Goal: Task Accomplishment & Management: Use online tool/utility

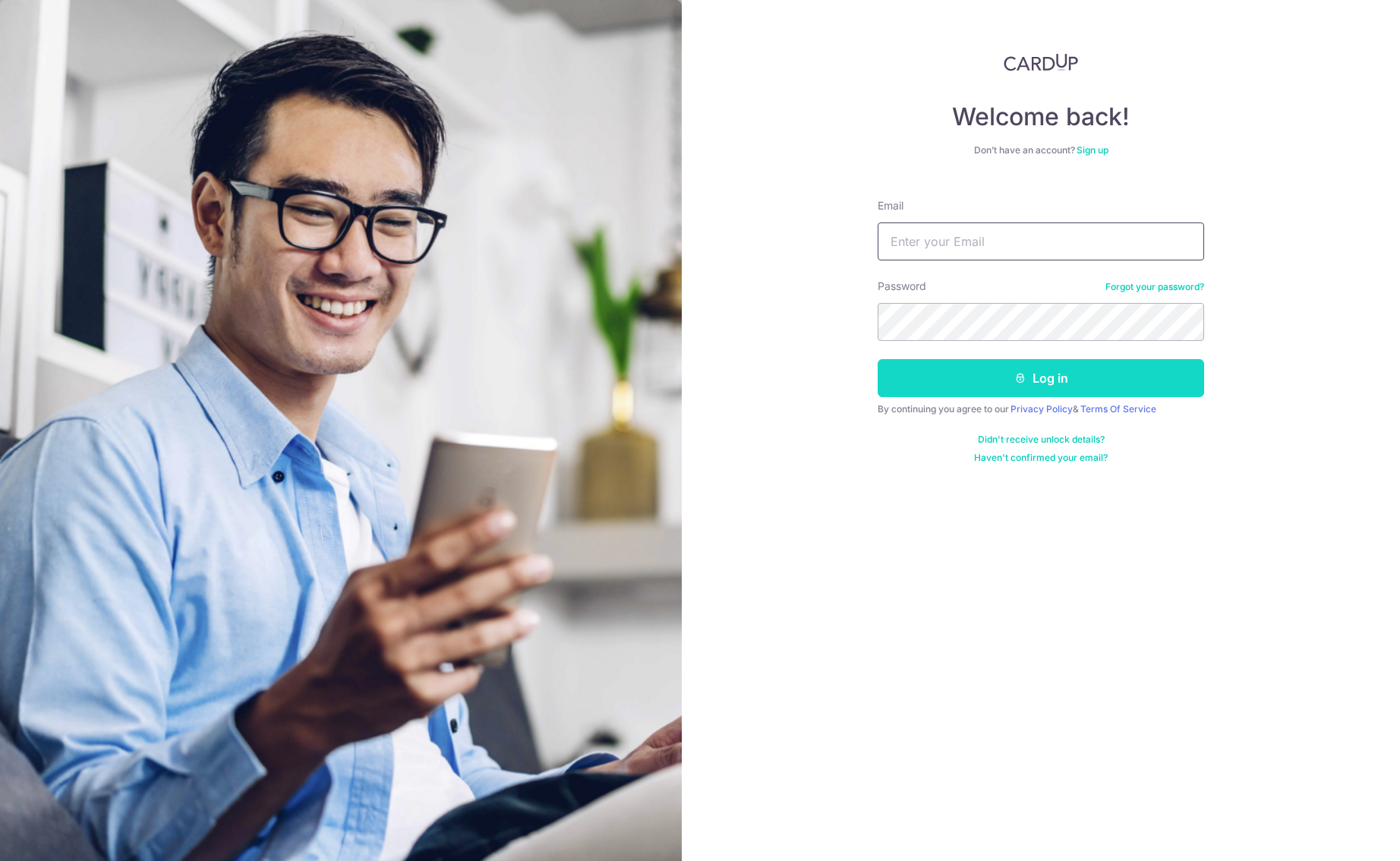
type input "[PERSON_NAME][EMAIL_ADDRESS][DOMAIN_NAME]"
click at [1030, 386] on button "Log in" at bounding box center [1041, 378] width 327 height 38
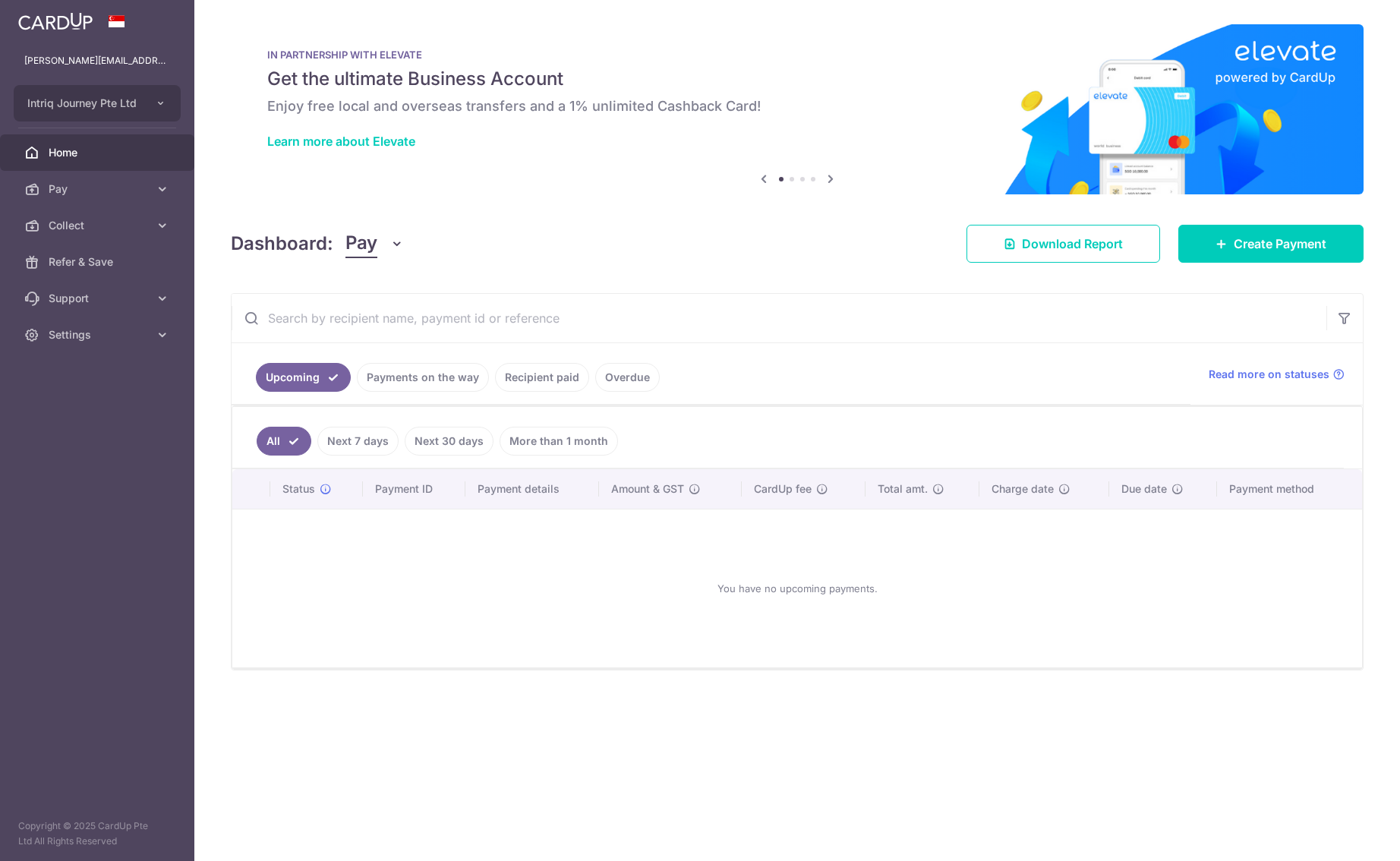
click at [383, 242] on button "Pay" at bounding box center [374, 243] width 58 height 29
click at [398, 327] on link "Collect" at bounding box center [426, 322] width 158 height 37
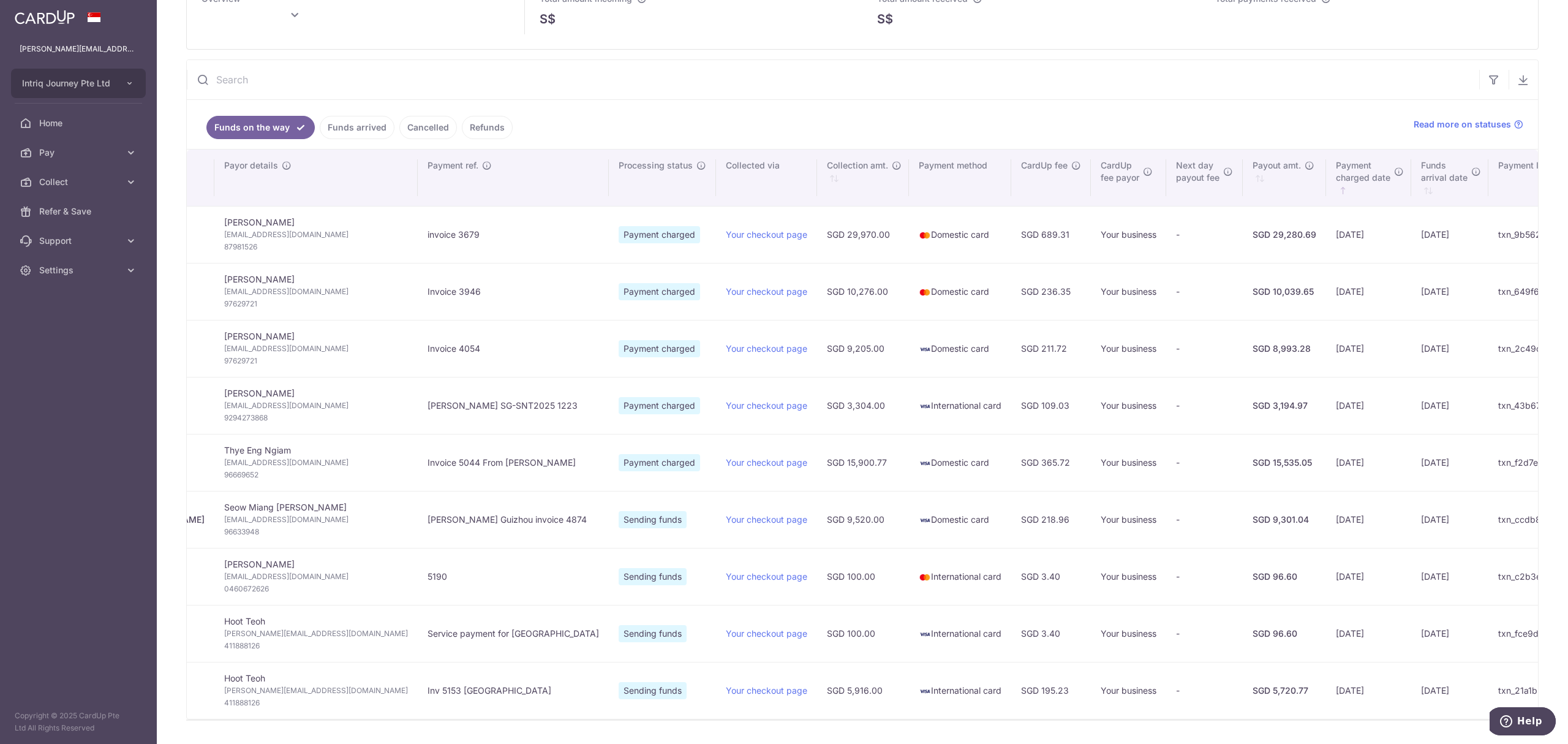
scroll to position [119, 0]
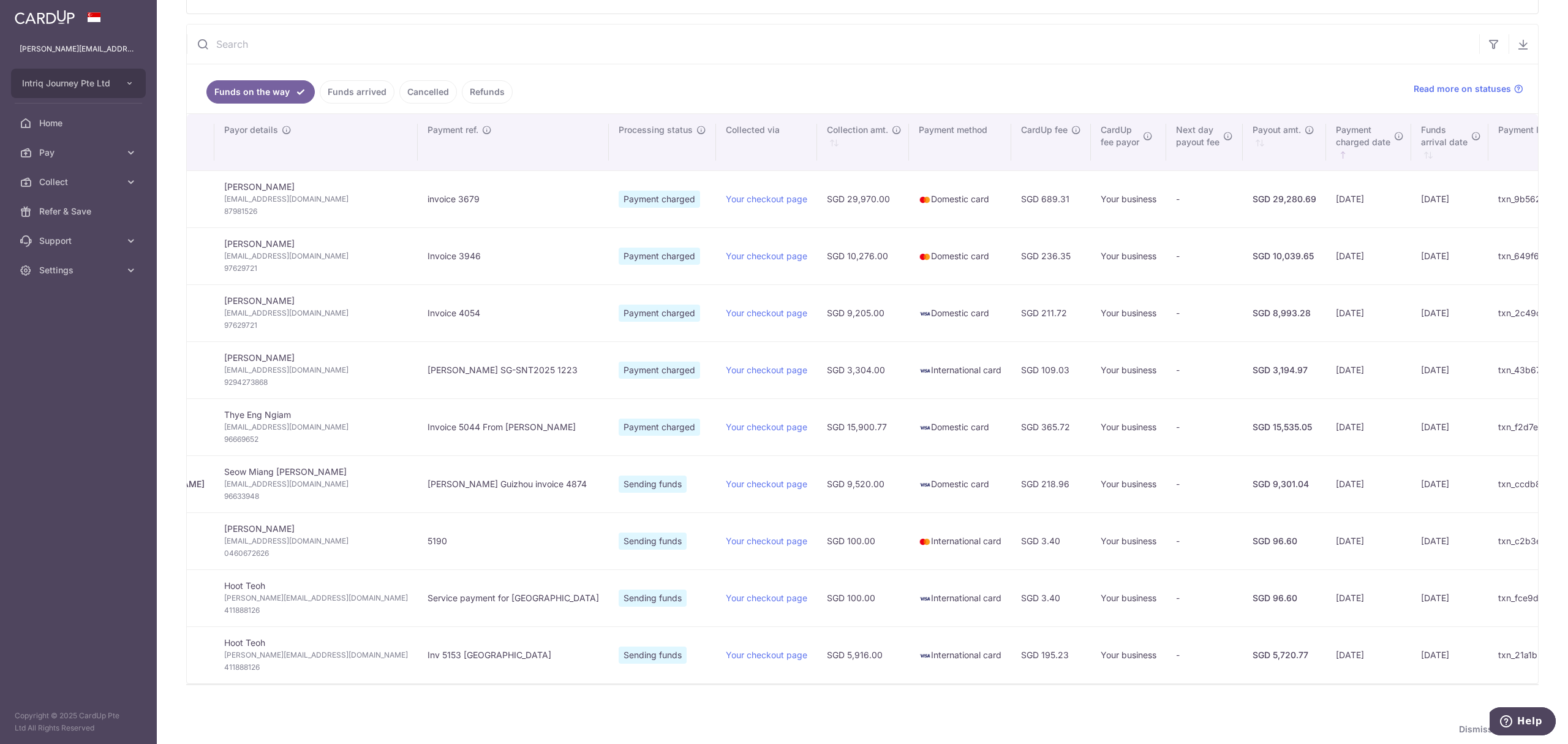
type input "[DATE]"
